Goal: Navigation & Orientation: Go to known website

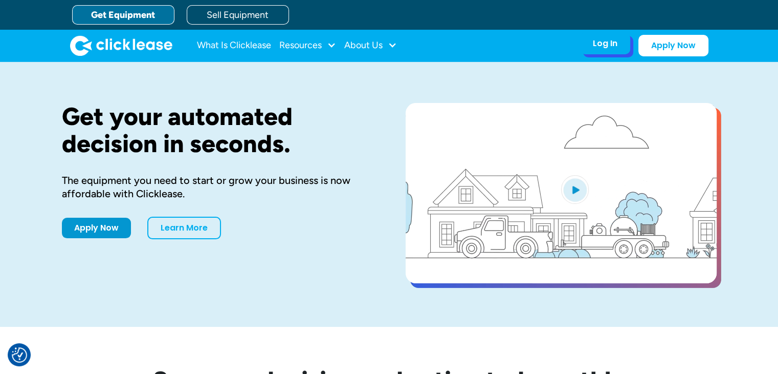
click at [603, 42] on div "Log In" at bounding box center [605, 43] width 25 height 10
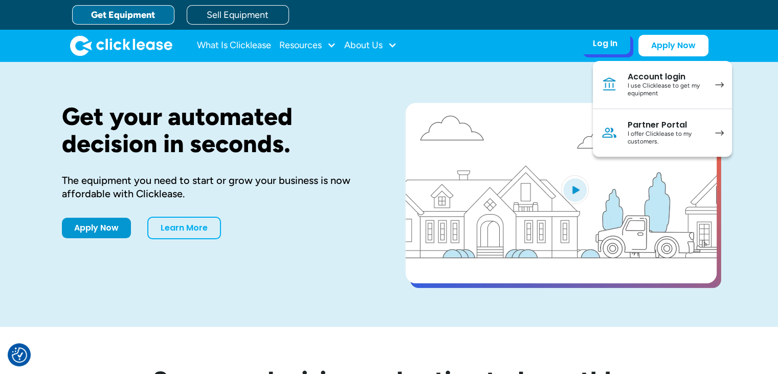
click at [656, 133] on div "I offer Clicklease to my customers." at bounding box center [666, 138] width 77 height 16
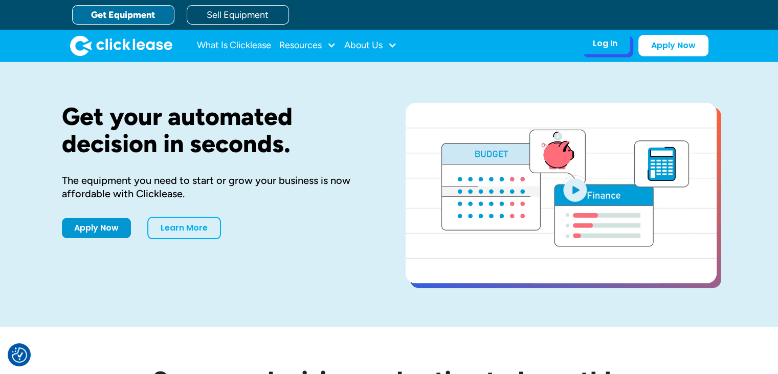
click at [598, 41] on div "Log In" at bounding box center [605, 43] width 25 height 10
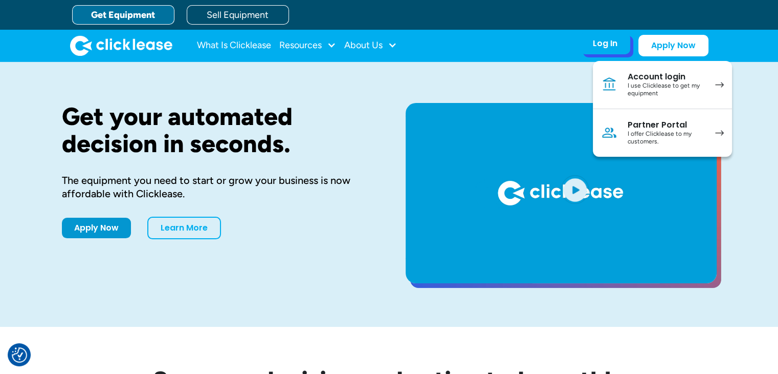
click at [649, 133] on div "I offer Clicklease to my customers." at bounding box center [666, 138] width 77 height 16
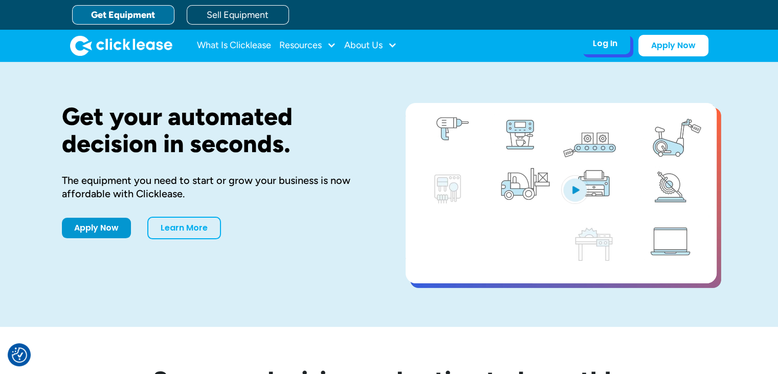
click at [607, 43] on div "Log In" at bounding box center [605, 43] width 25 height 10
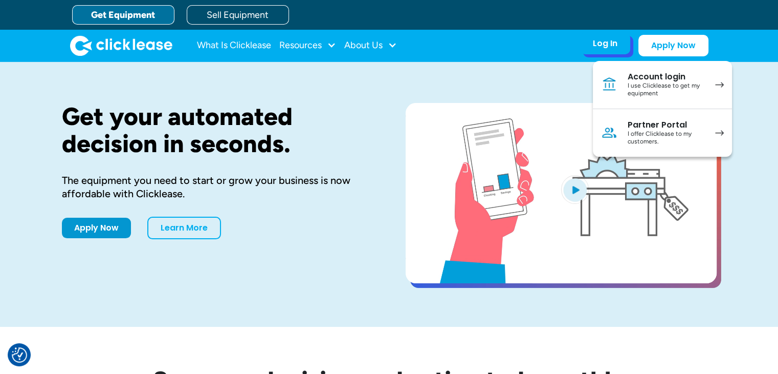
click at [629, 138] on div "I offer Clicklease to my customers." at bounding box center [666, 138] width 77 height 16
